Goal: Transaction & Acquisition: Download file/media

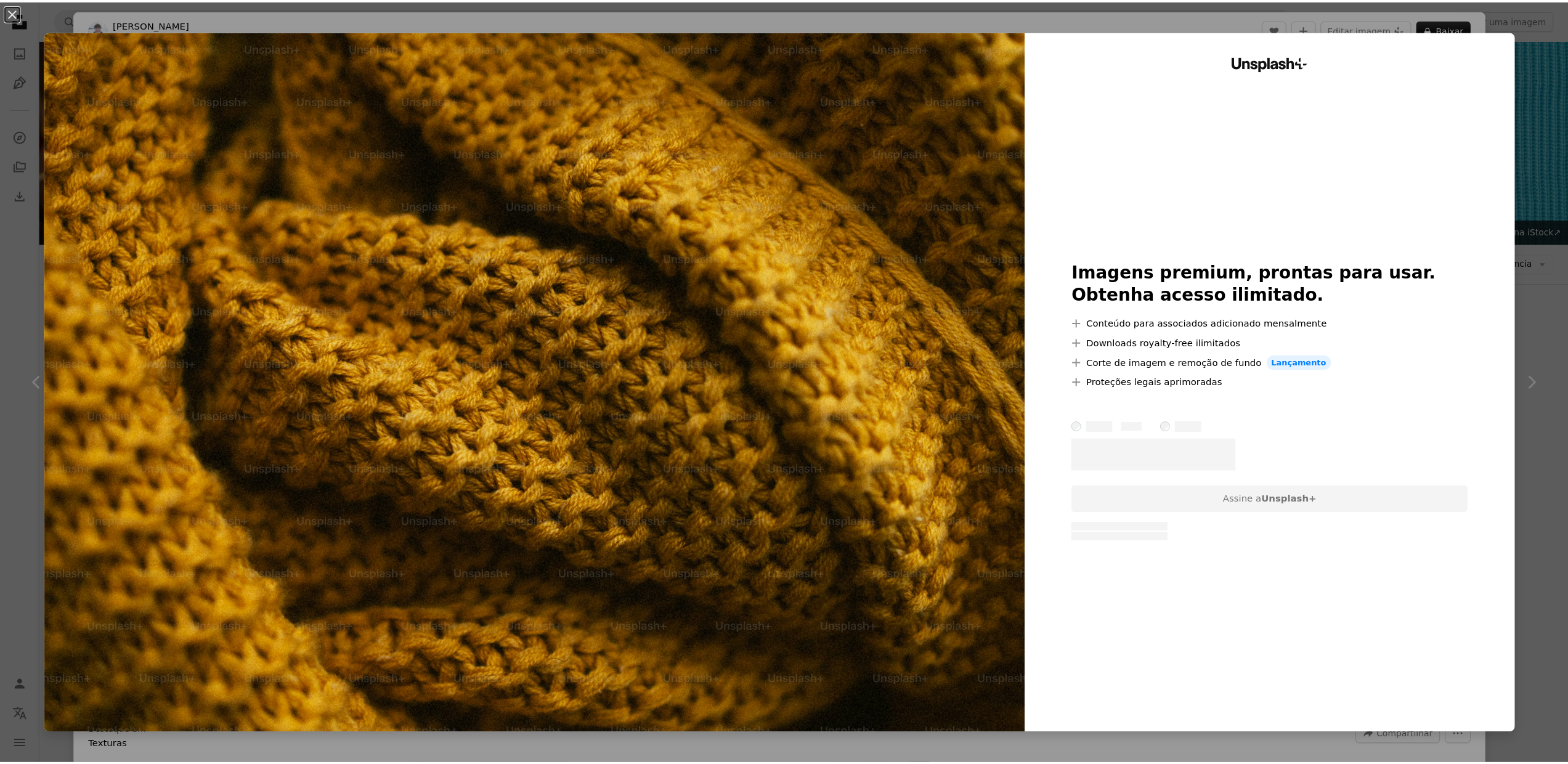
scroll to position [1308, 0]
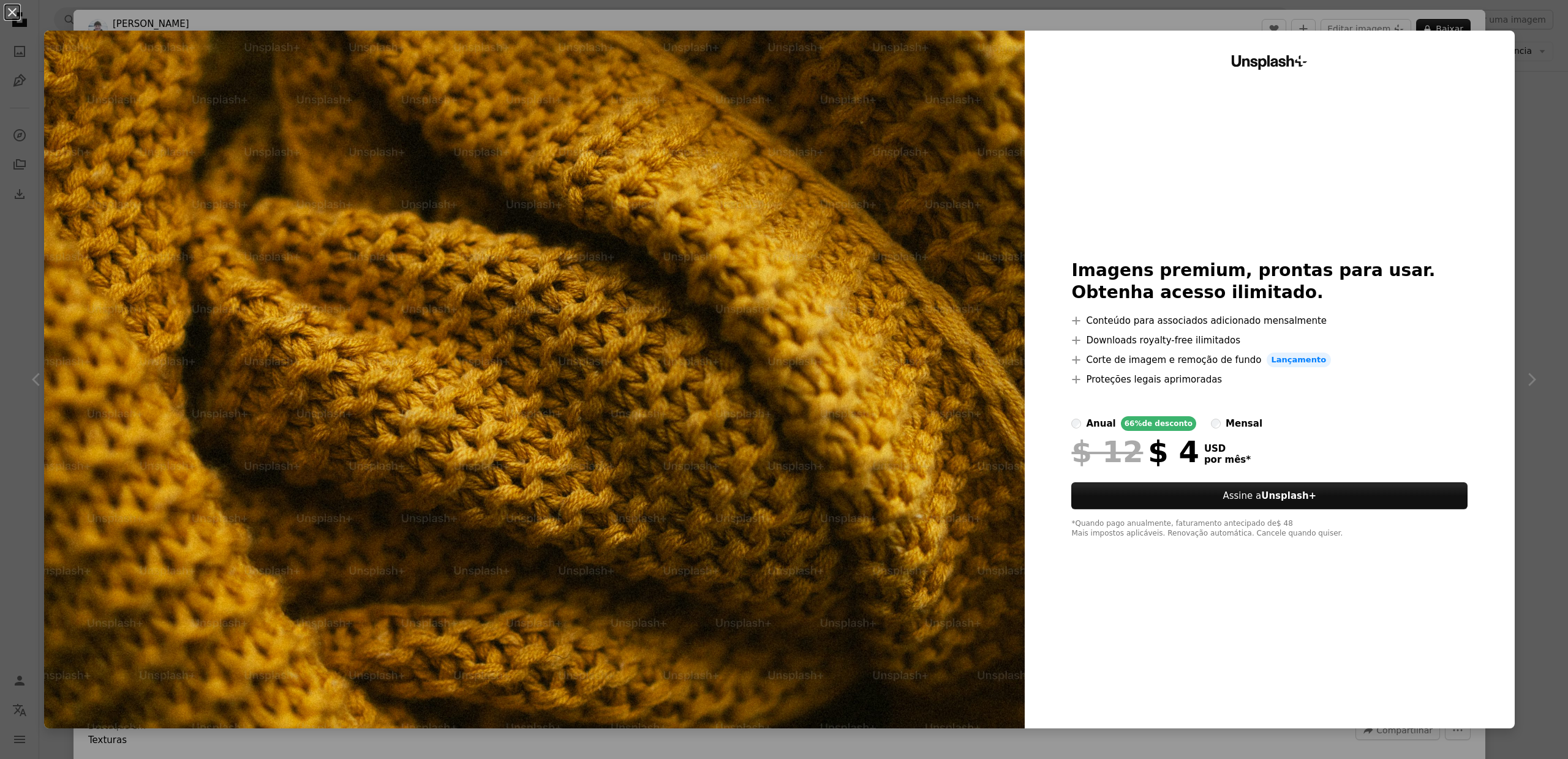
click at [1504, 51] on div "Unsplash+ Imagens premium, prontas para usar. Obtenha acesso ilimitado. A plus …" at bounding box center [1270, 380] width 490 height 698
click at [1525, 53] on div "An X shape Unsplash+ Imagens premium, prontas para usar. Obtenha acesso ilimita…" at bounding box center [784, 379] width 1568 height 759
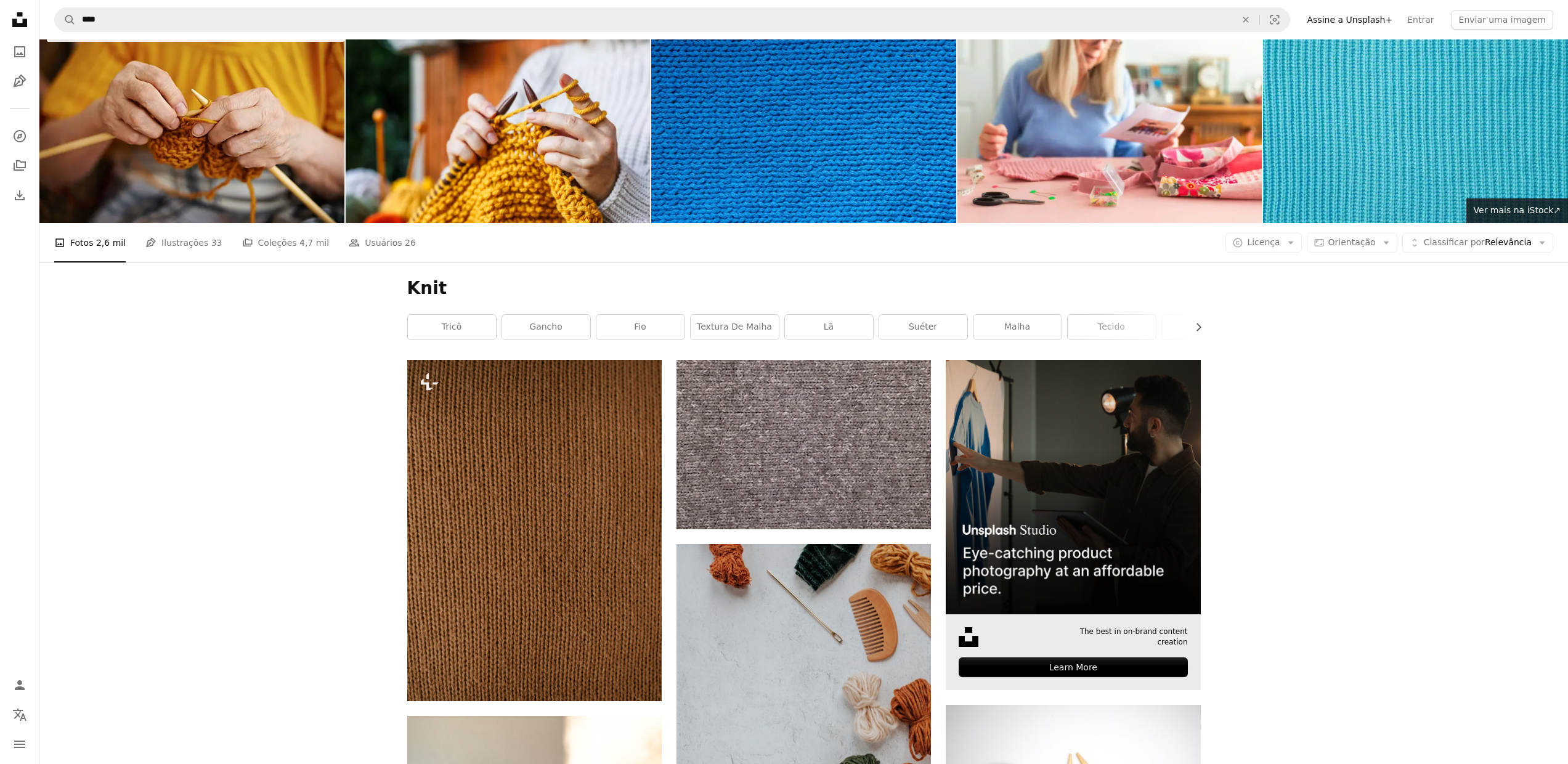
scroll to position [28, 0]
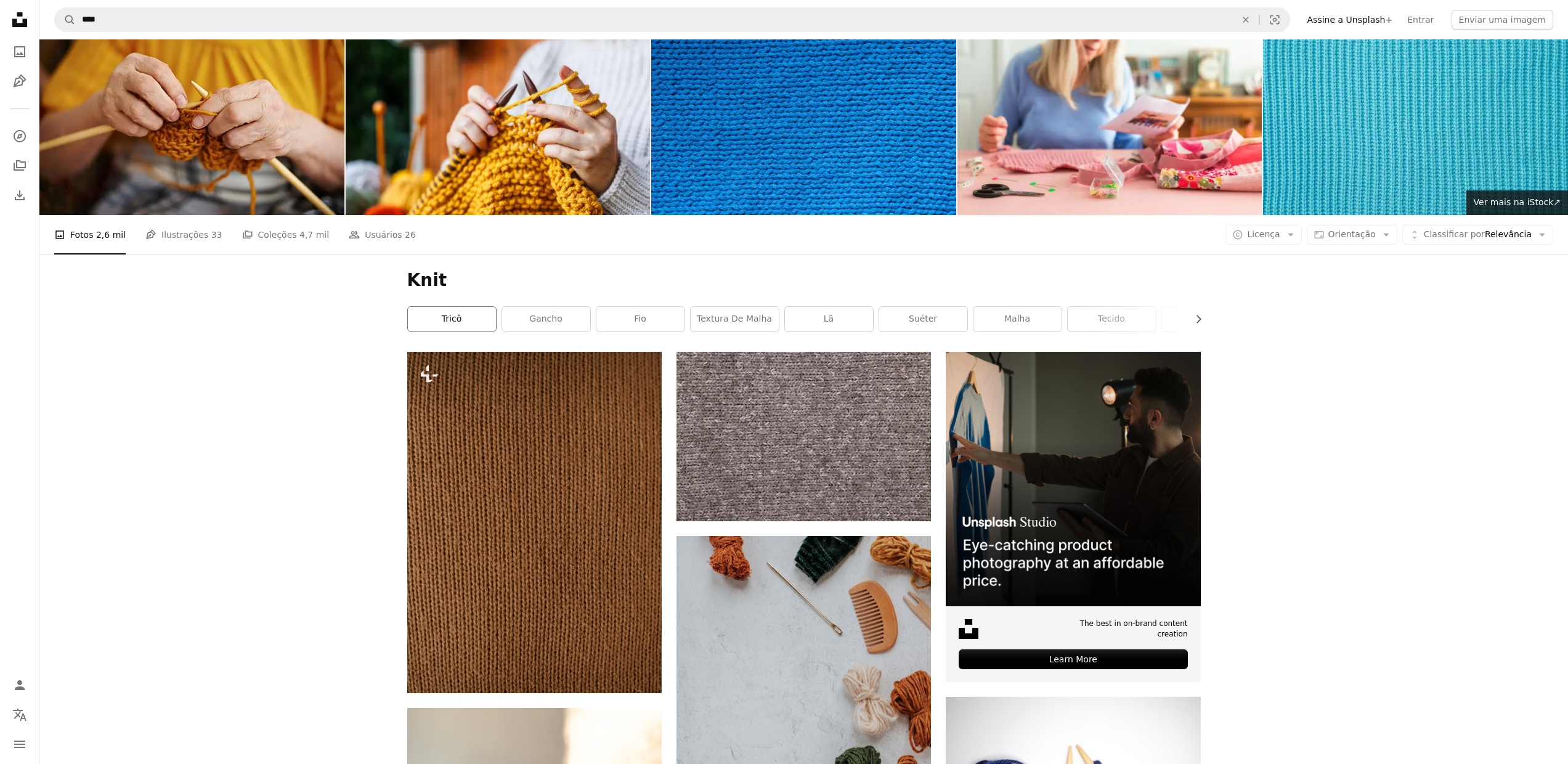
click at [438, 326] on link "tricô" at bounding box center [451, 318] width 88 height 24
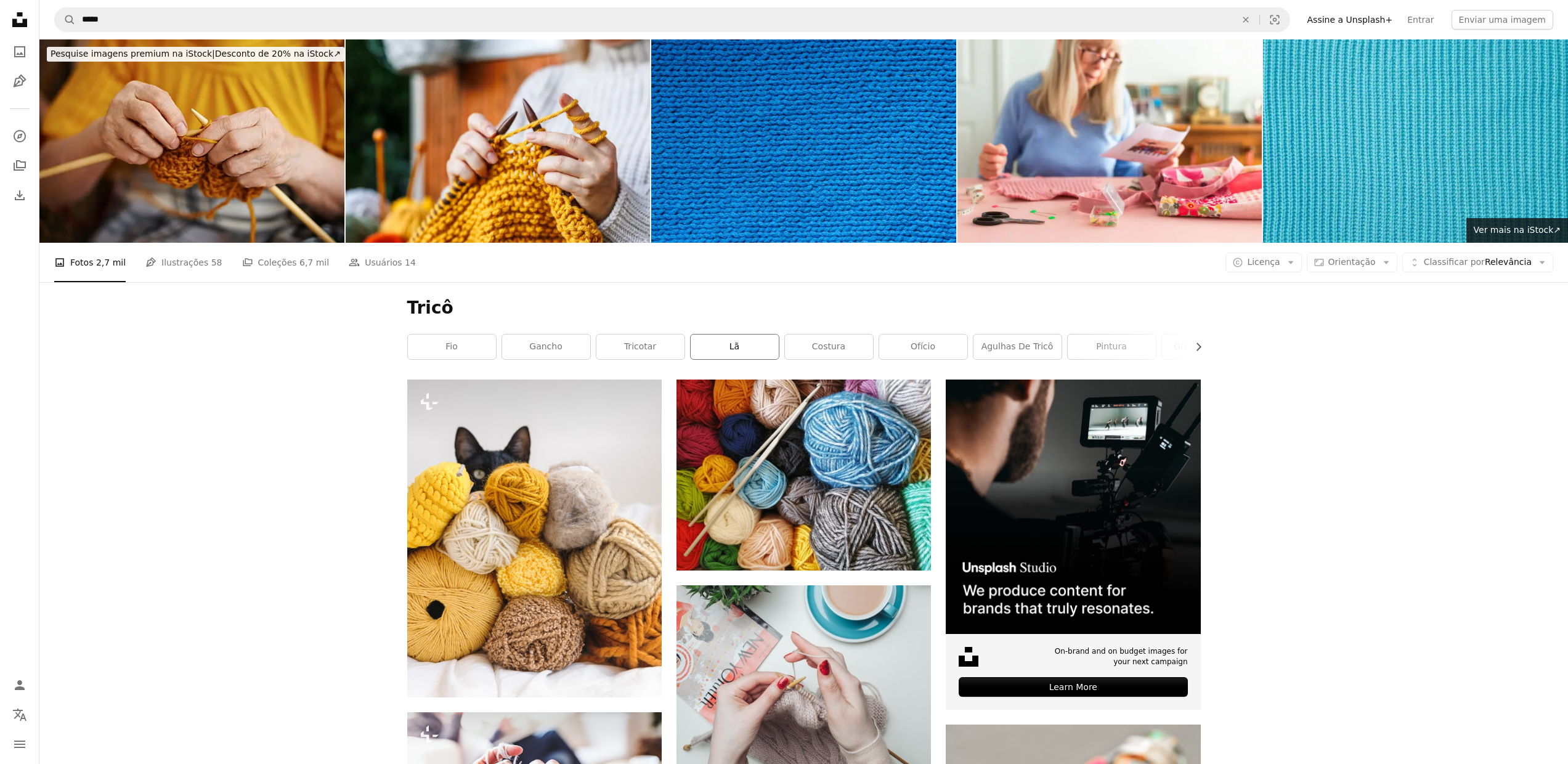
click at [755, 347] on link "lã" at bounding box center [735, 347] width 88 height 24
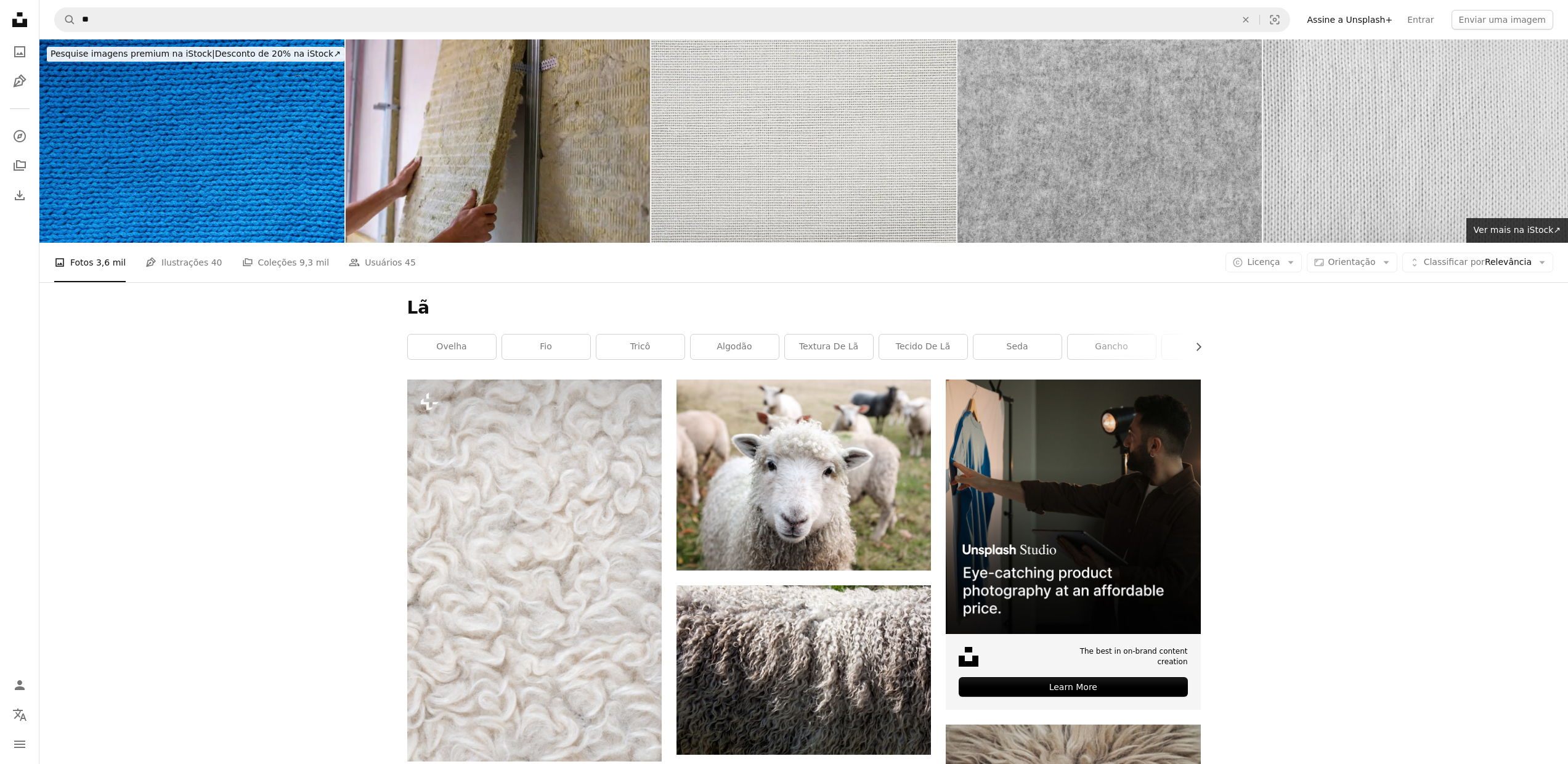
scroll to position [505, 0]
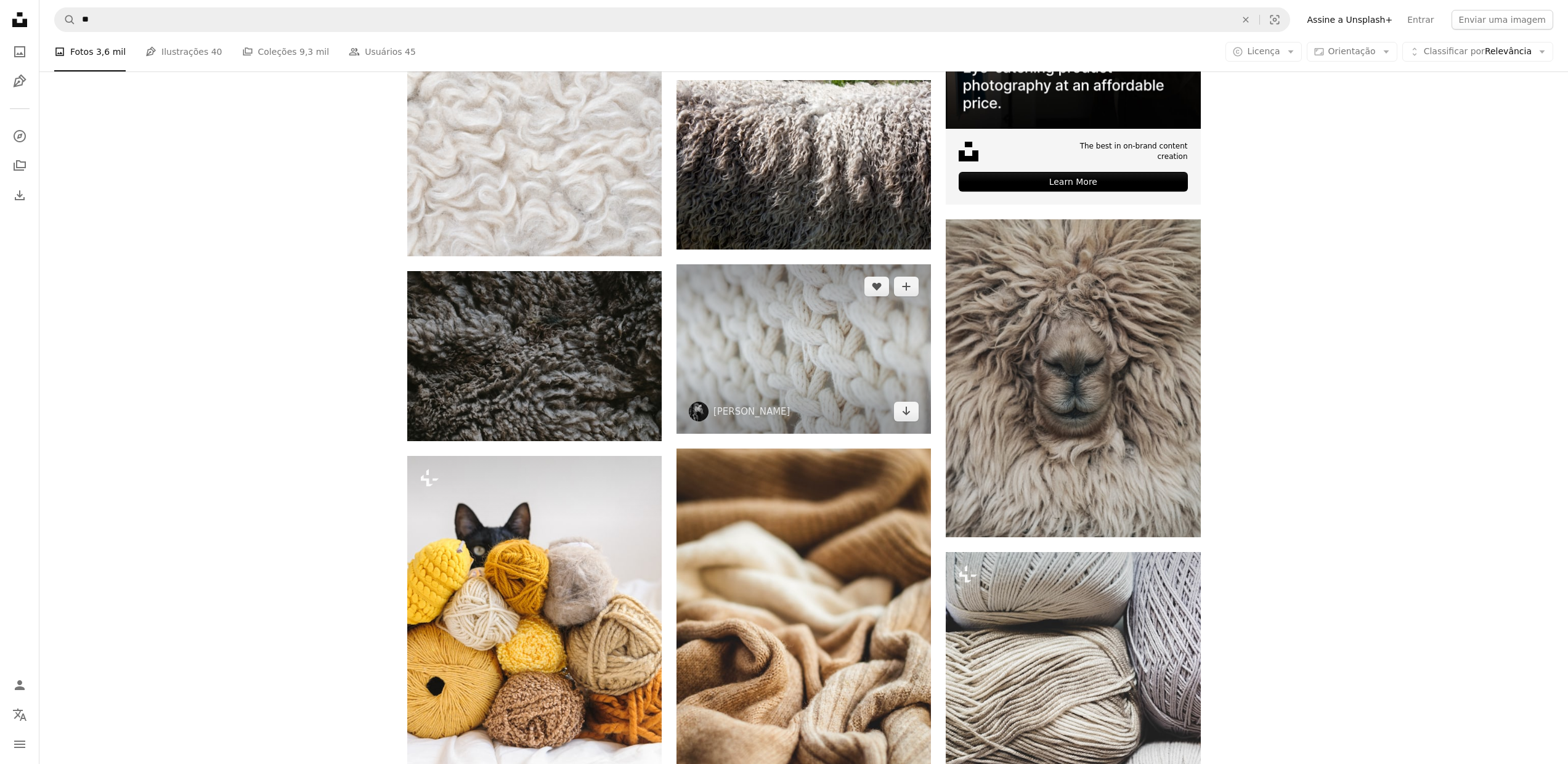
click at [787, 368] on img at bounding box center [804, 349] width 254 height 170
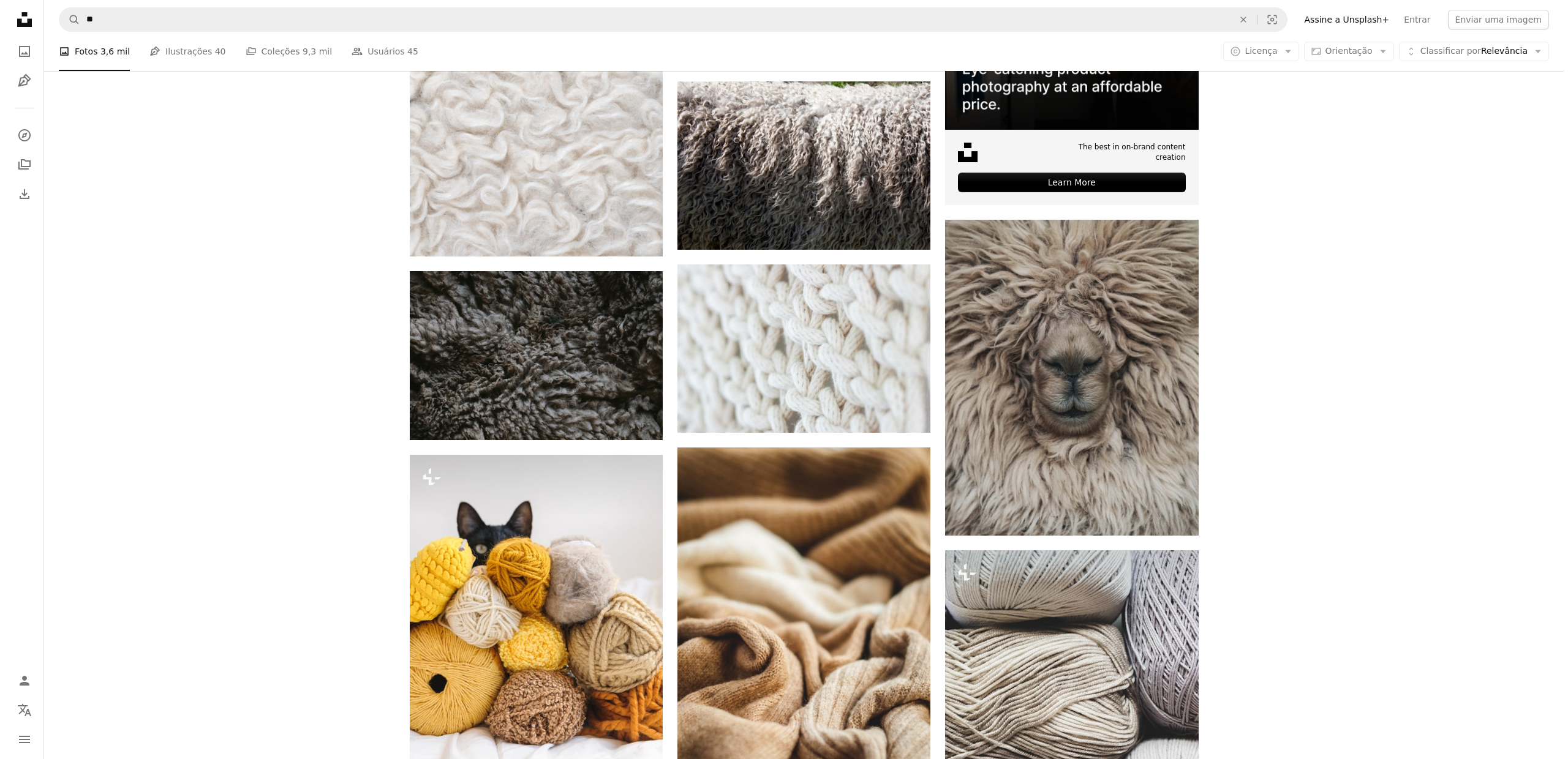
scroll to position [654, 0]
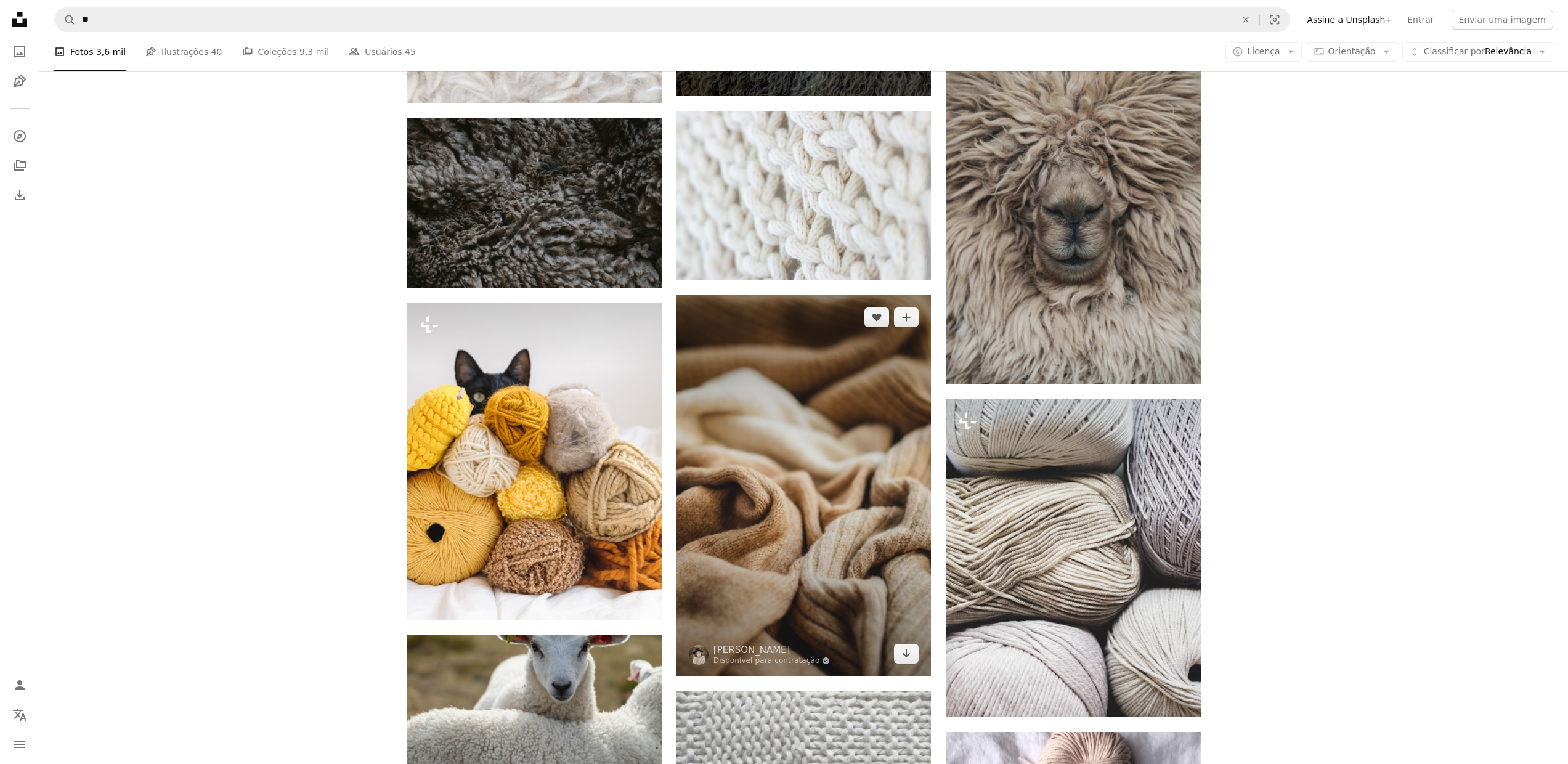
click at [836, 503] on img at bounding box center [804, 485] width 254 height 381
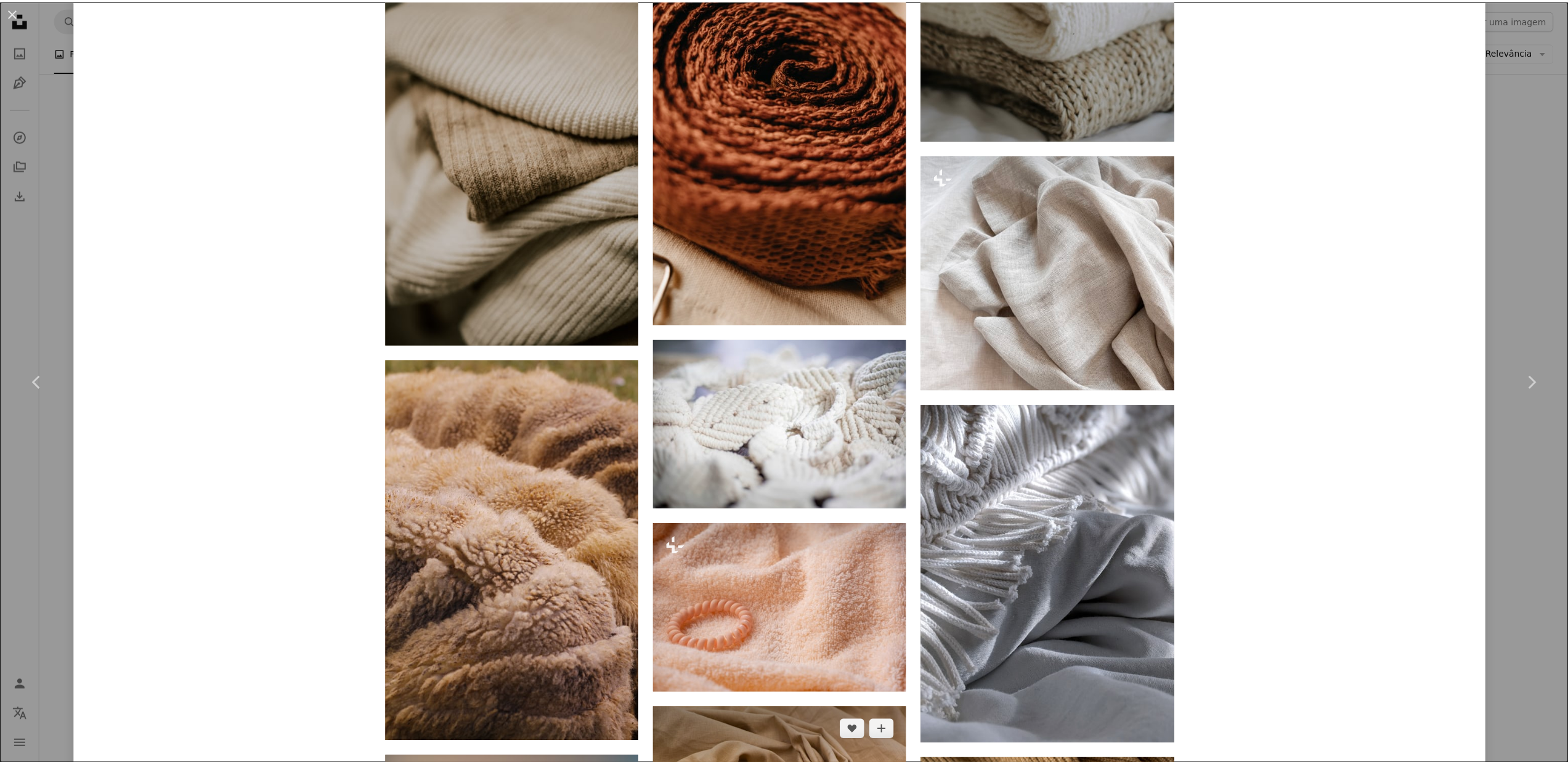
scroll to position [2495, 0]
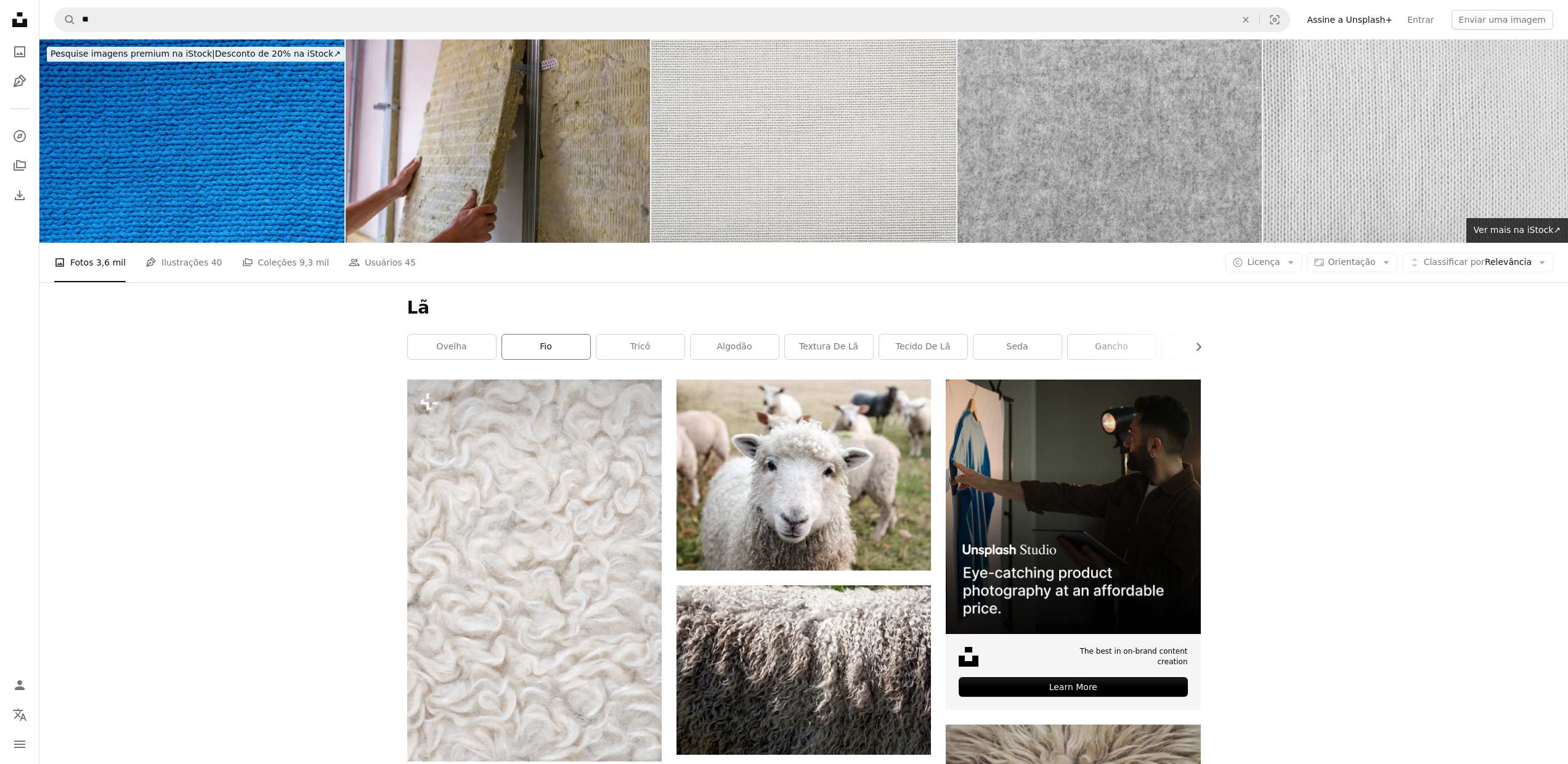
click at [534, 347] on link "fio" at bounding box center [546, 347] width 88 height 24
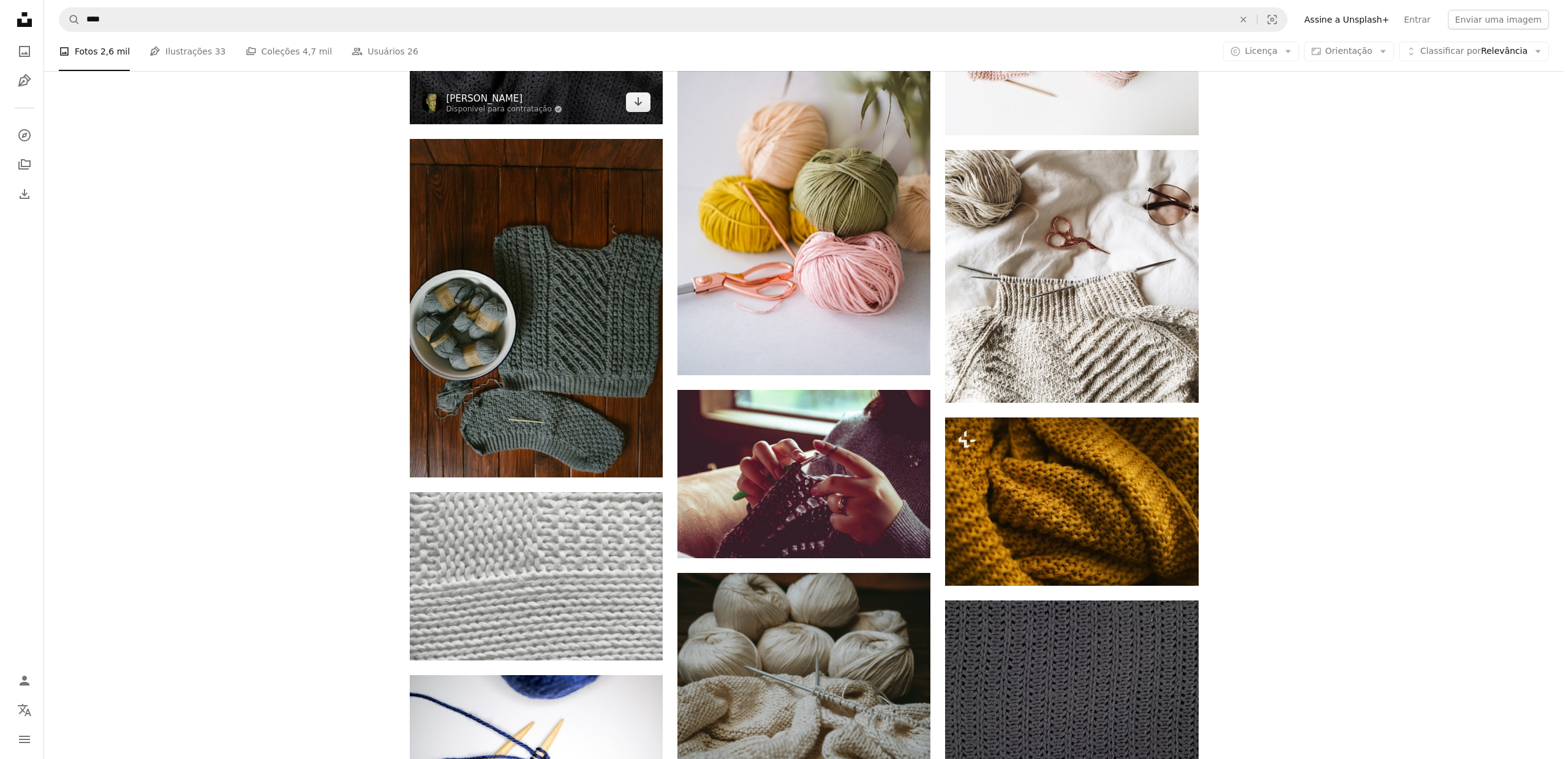
scroll to position [1422, 0]
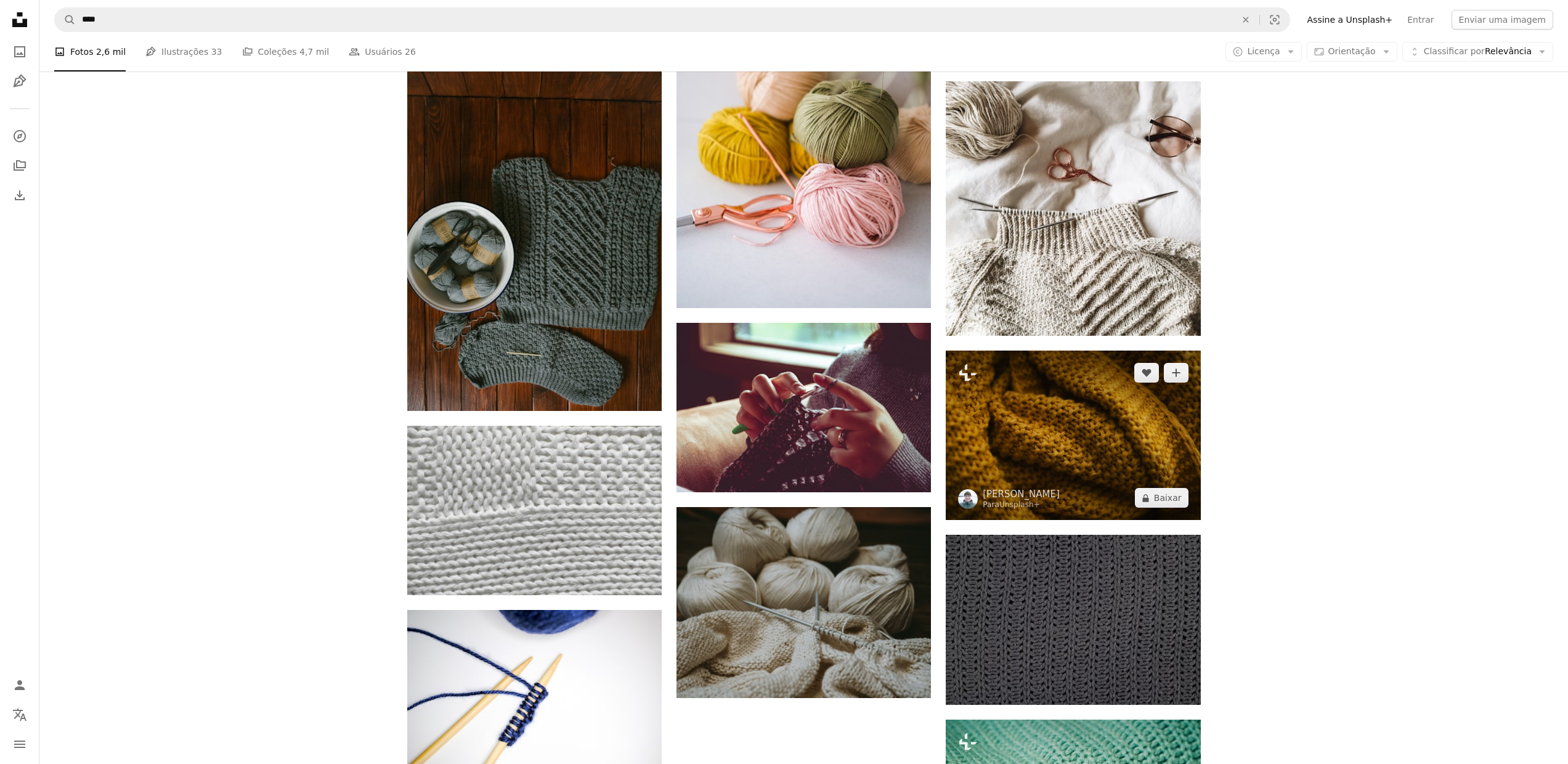
click at [1030, 481] on img at bounding box center [1073, 435] width 254 height 170
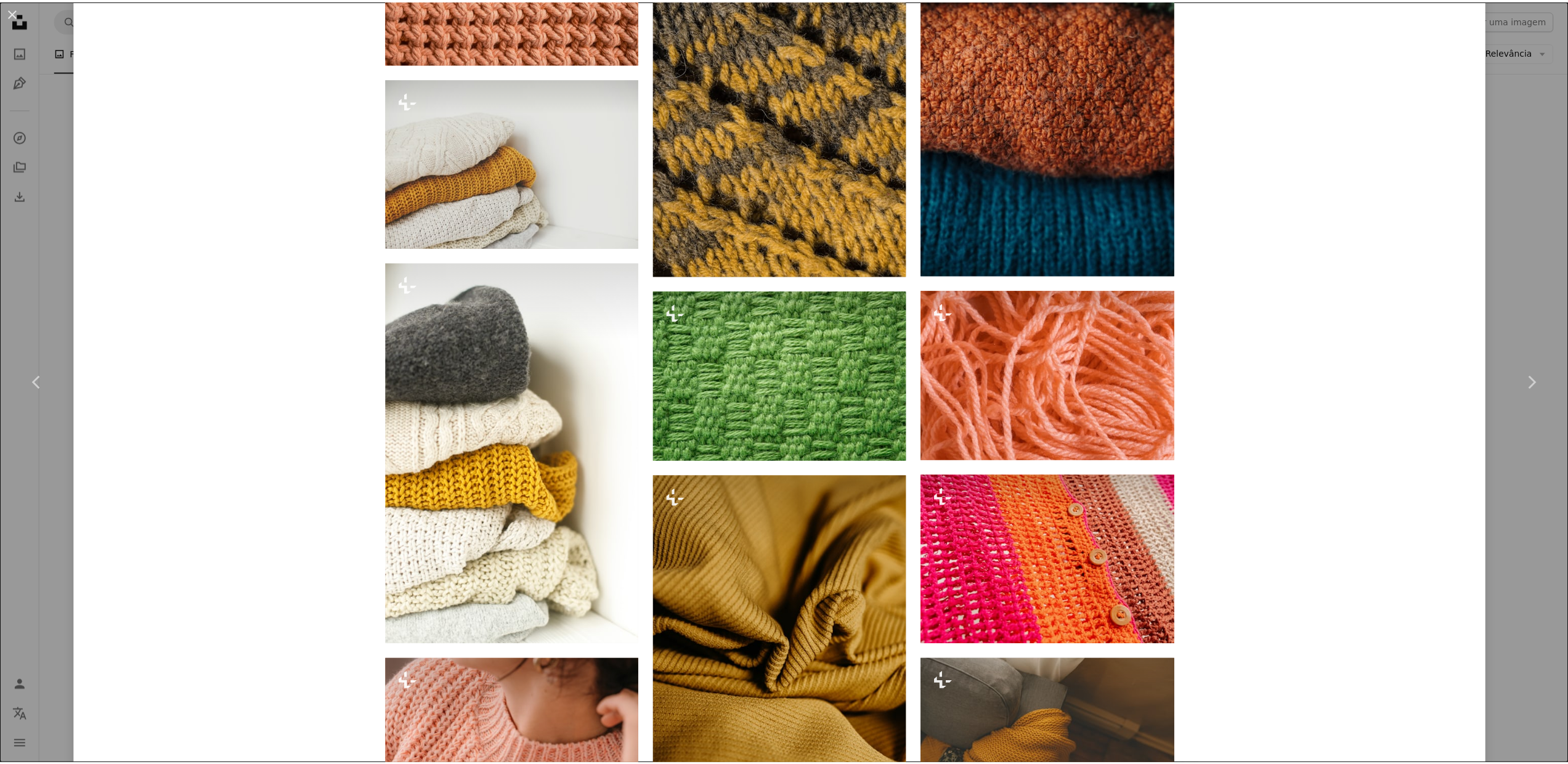
scroll to position [1781, 0]
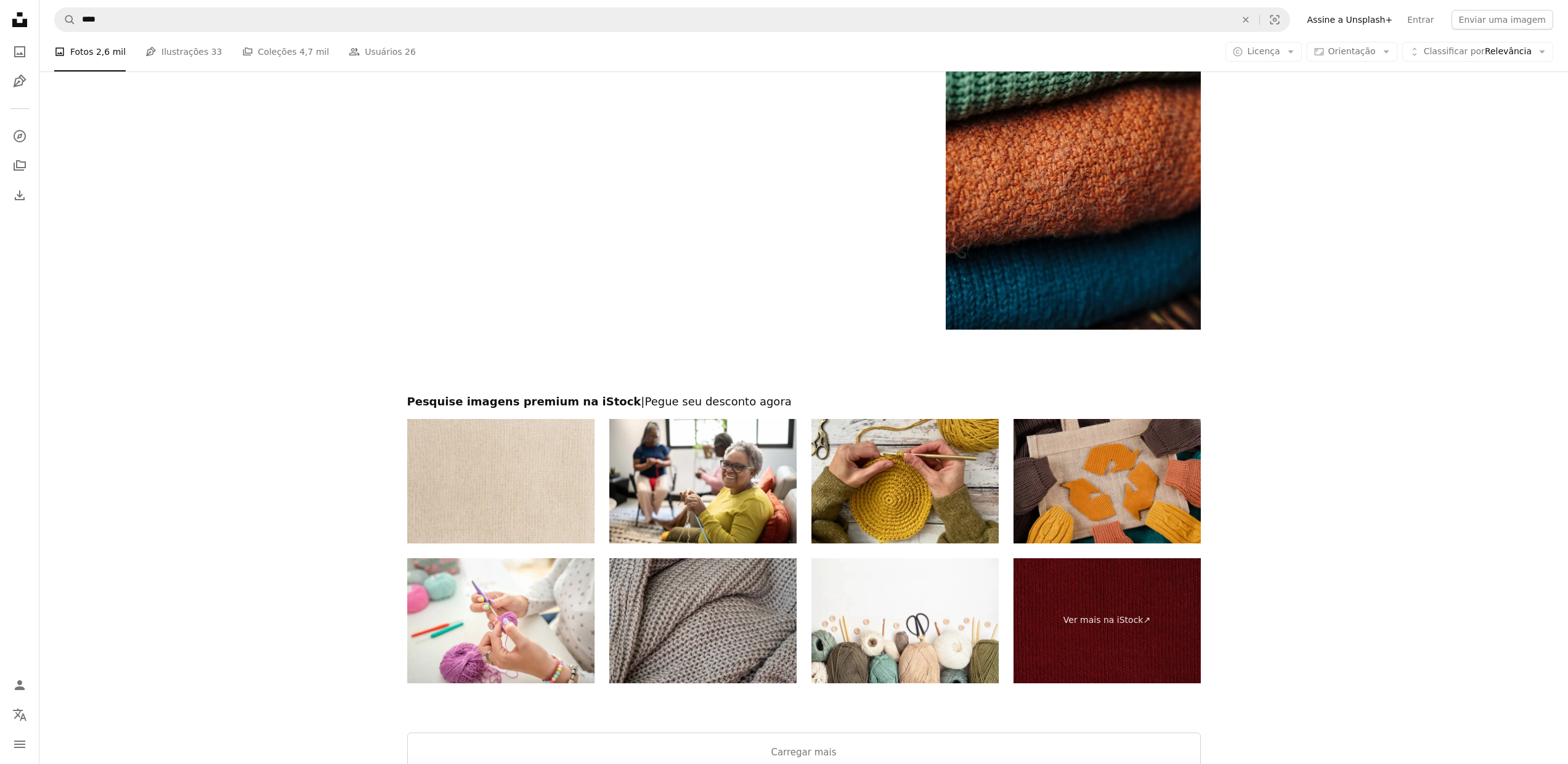
scroll to position [2343, 0]
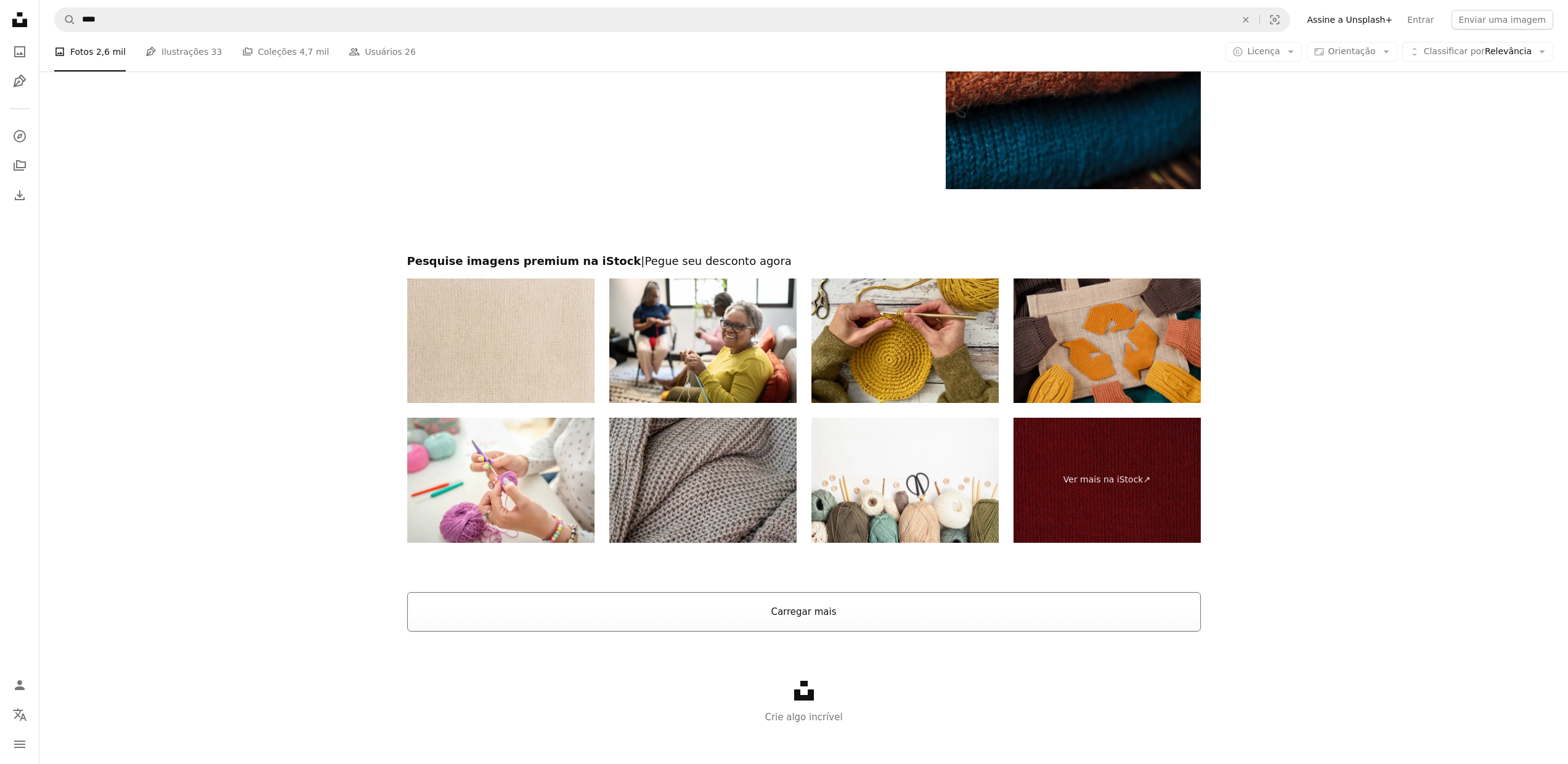
click at [947, 620] on button "Carregar mais" at bounding box center [804, 612] width 793 height 40
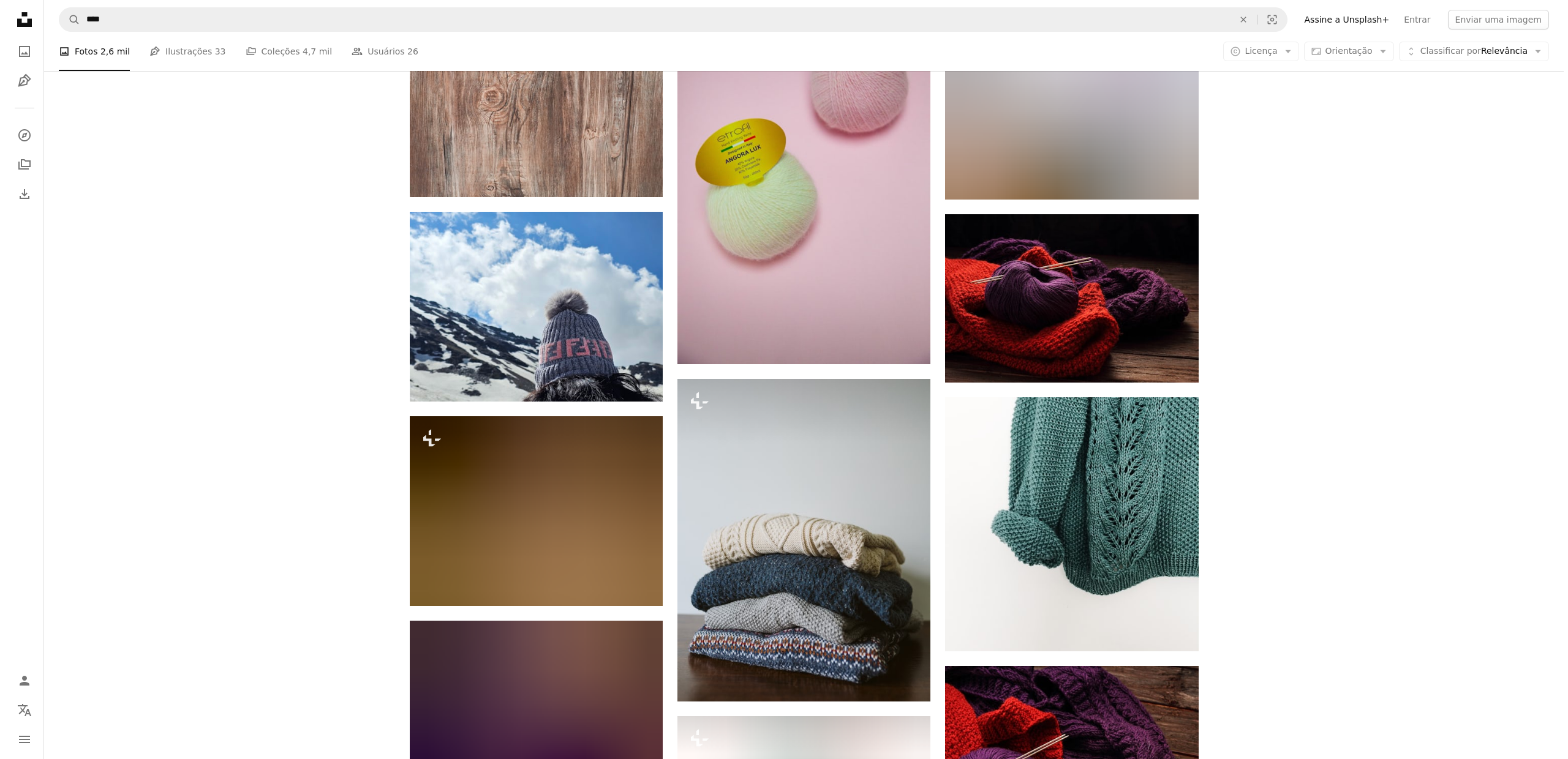
scroll to position [7119, 0]
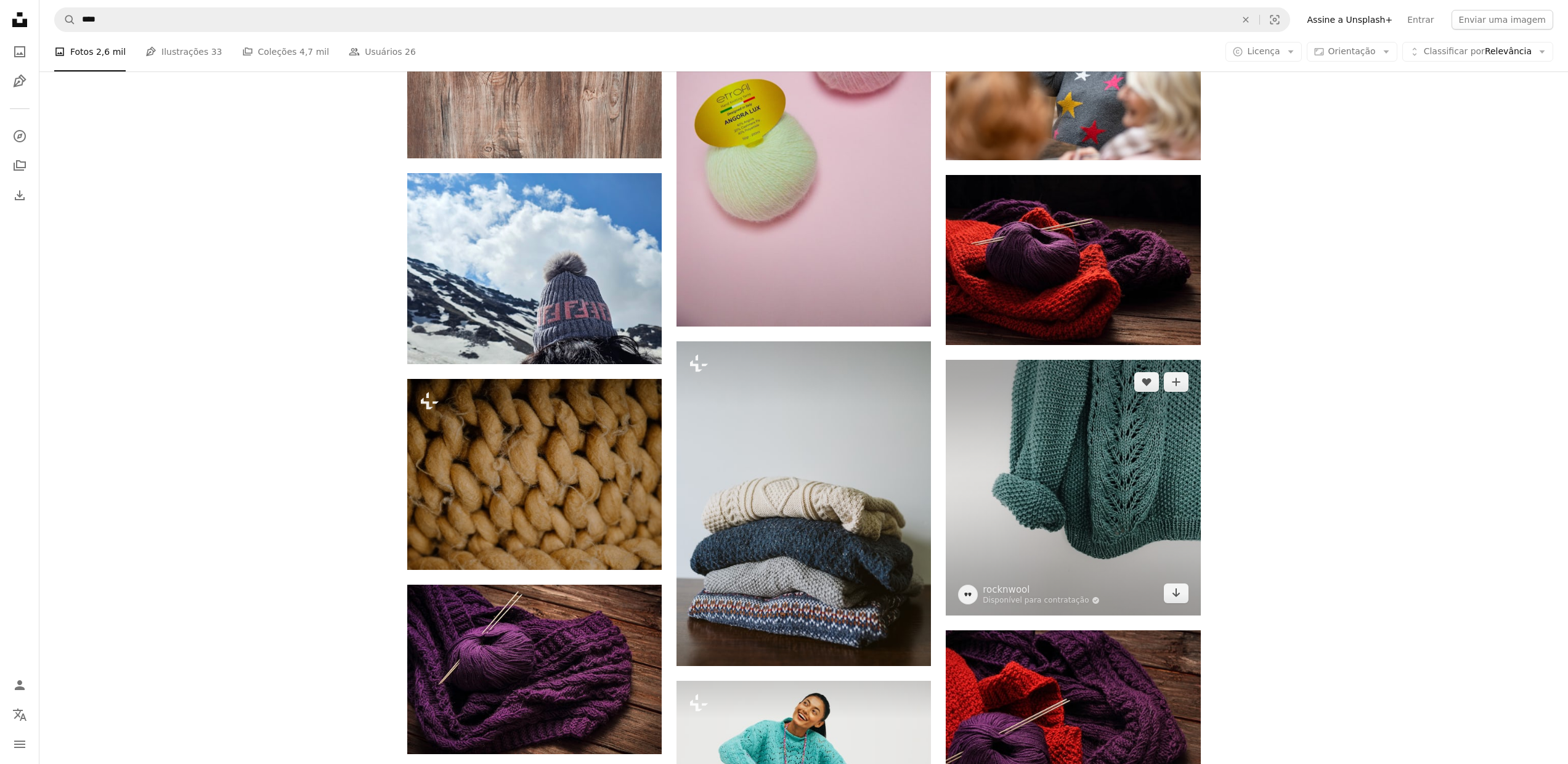
click at [1047, 490] on img at bounding box center [1073, 487] width 254 height 255
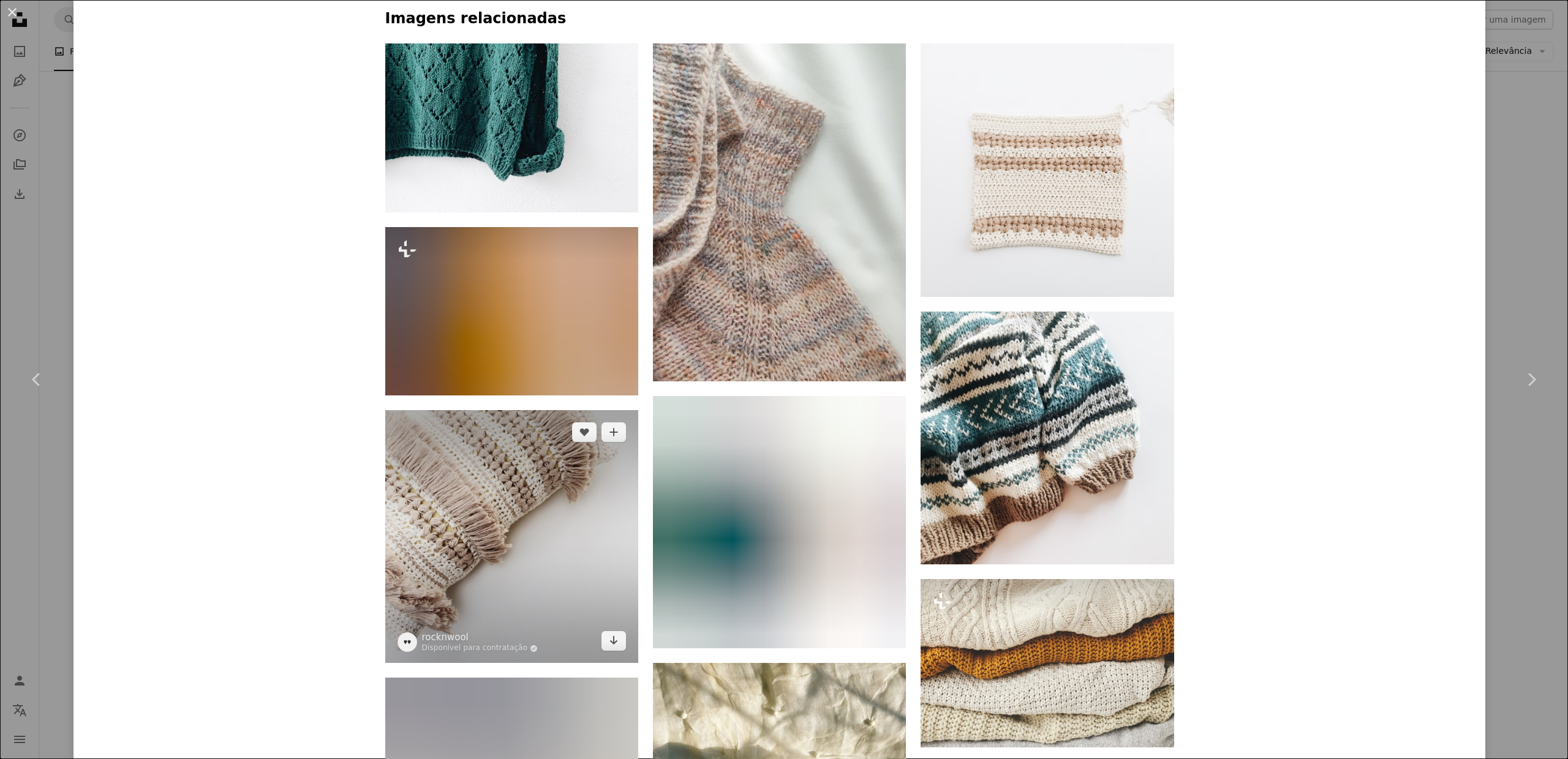
scroll to position [800, 0]
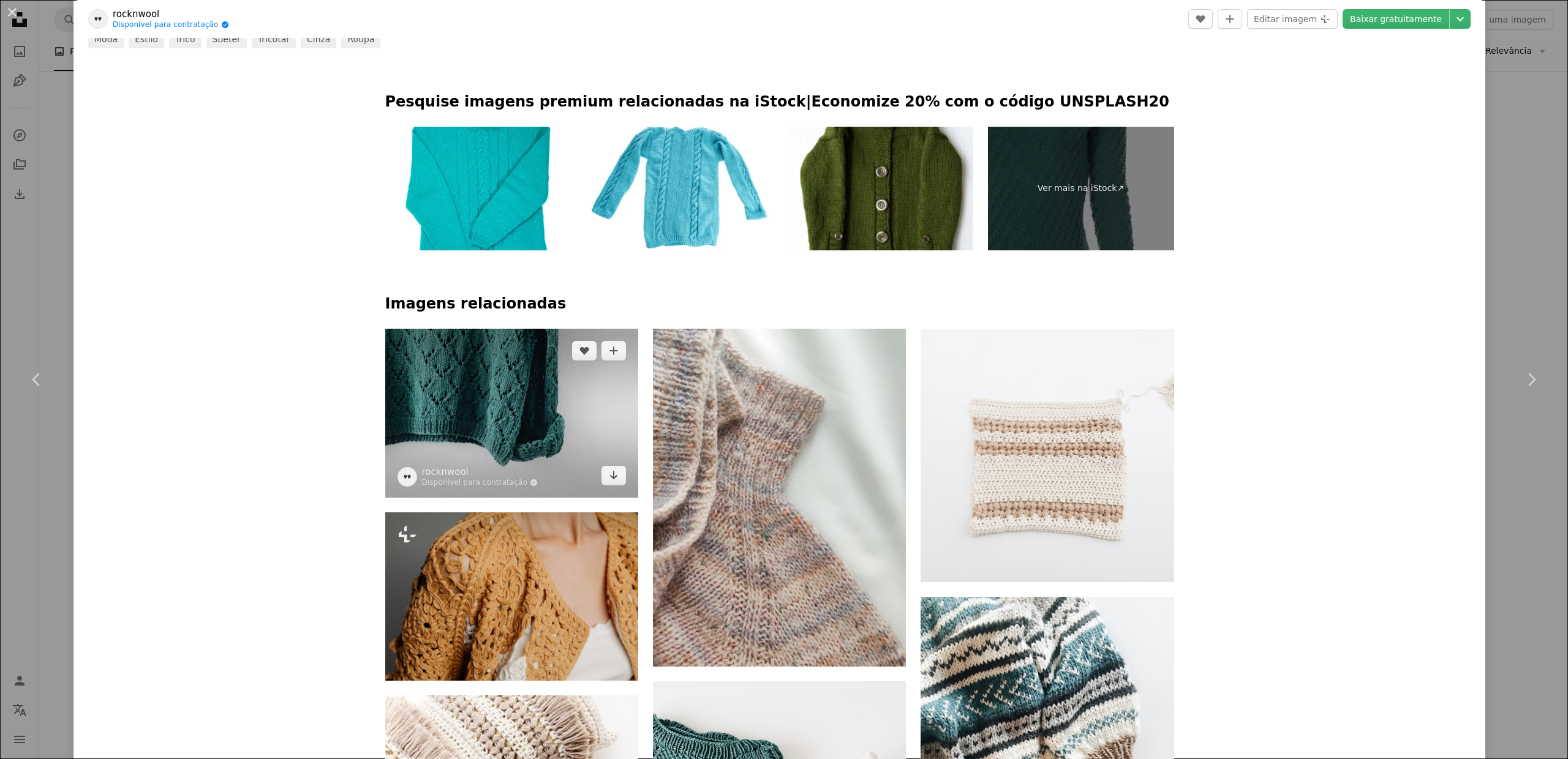
click at [490, 447] on img at bounding box center [511, 413] width 253 height 169
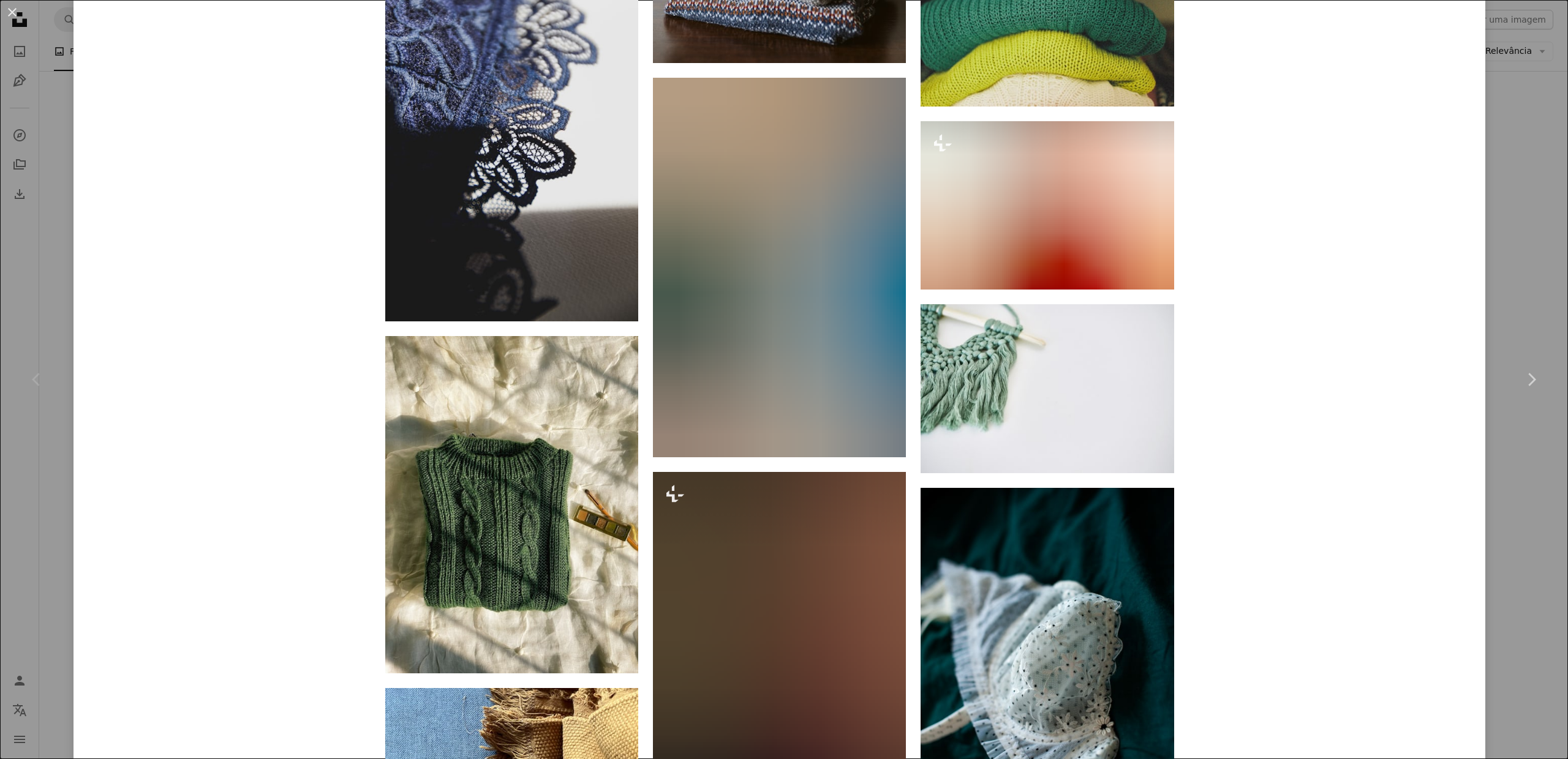
scroll to position [3125, 0]
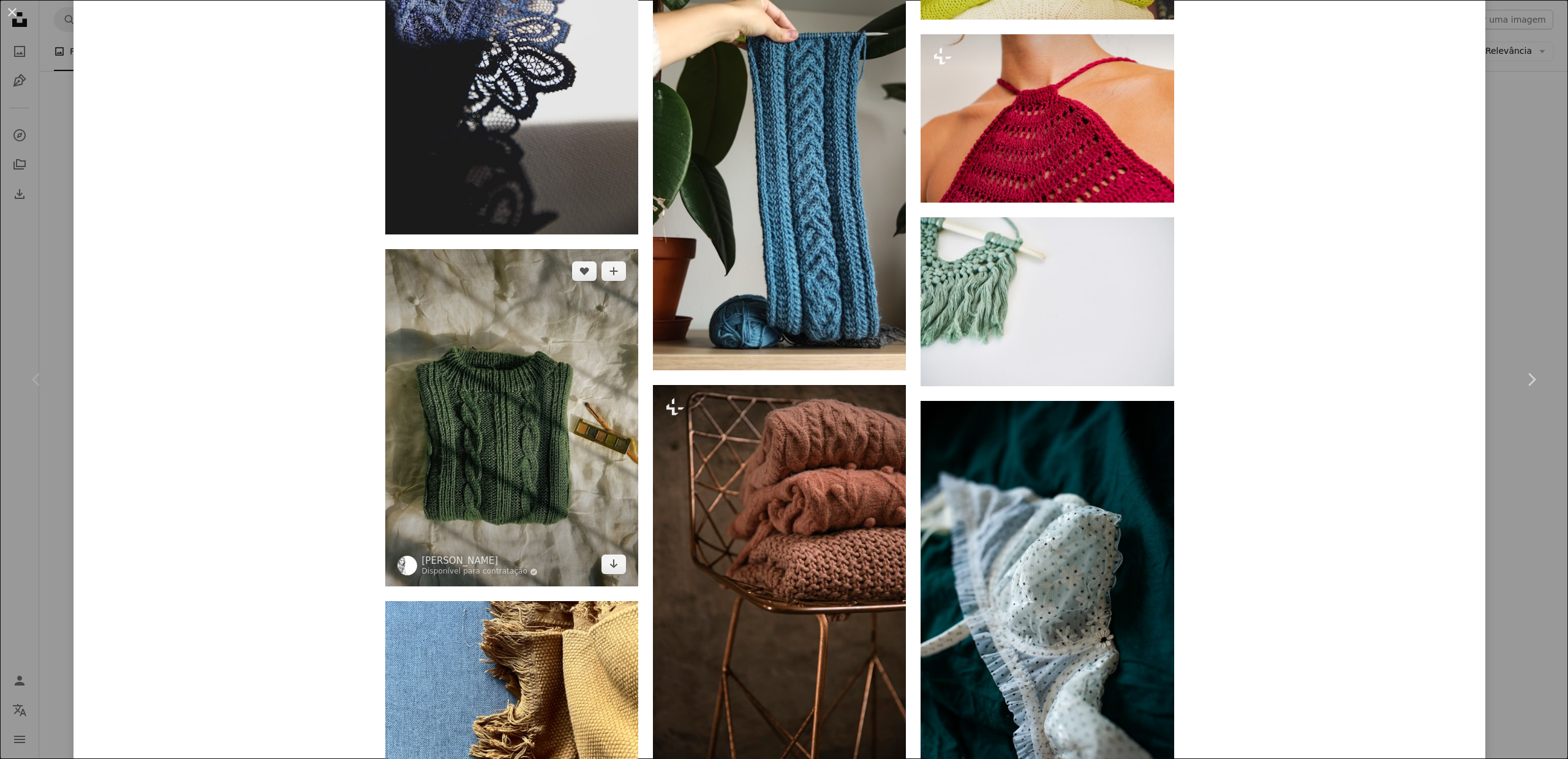
click at [553, 487] on img at bounding box center [511, 418] width 253 height 338
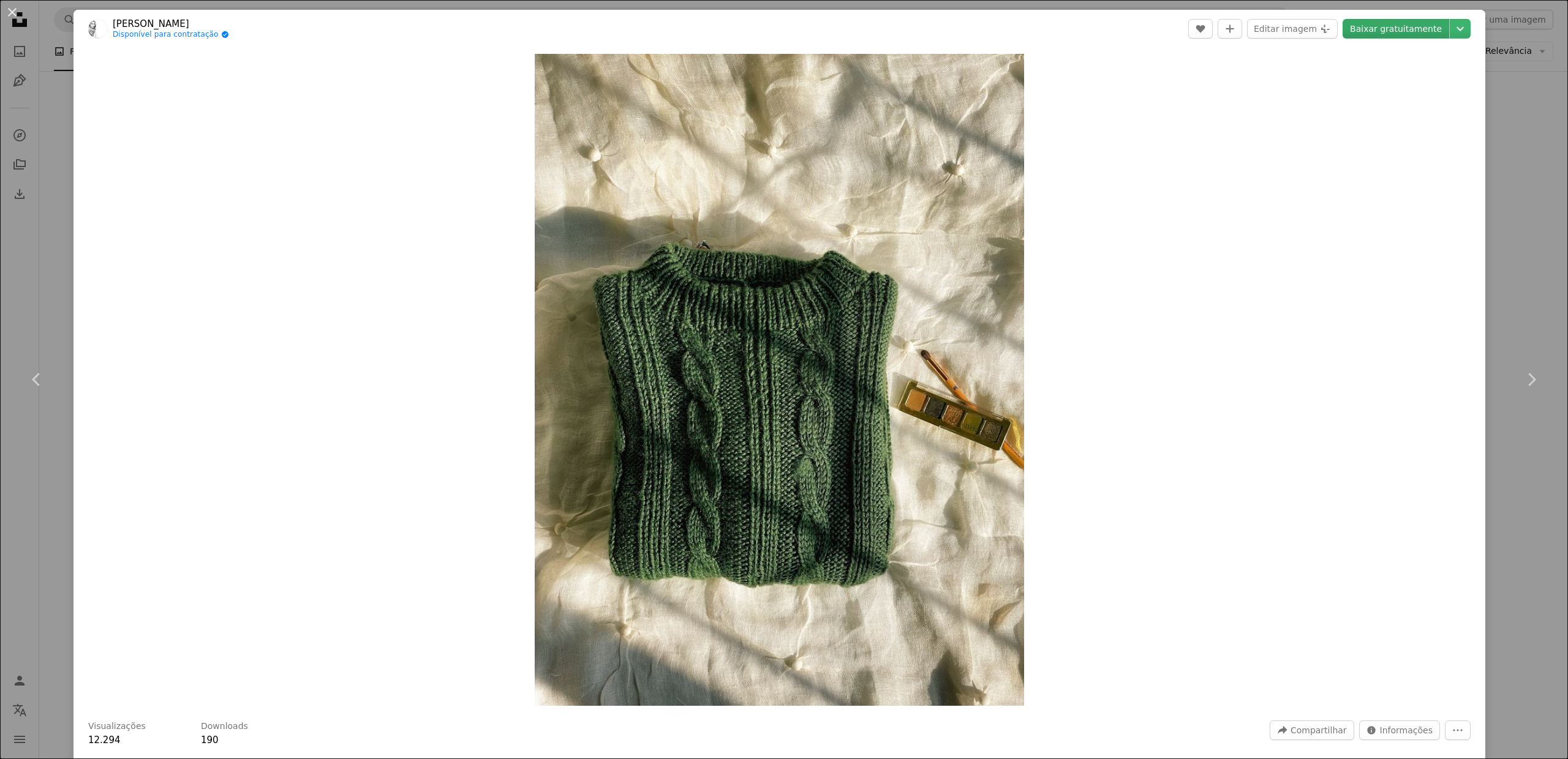
click at [1401, 25] on link "Baixar gratuitamente" at bounding box center [1395, 29] width 106 height 19
